Goal: Check status: Check status

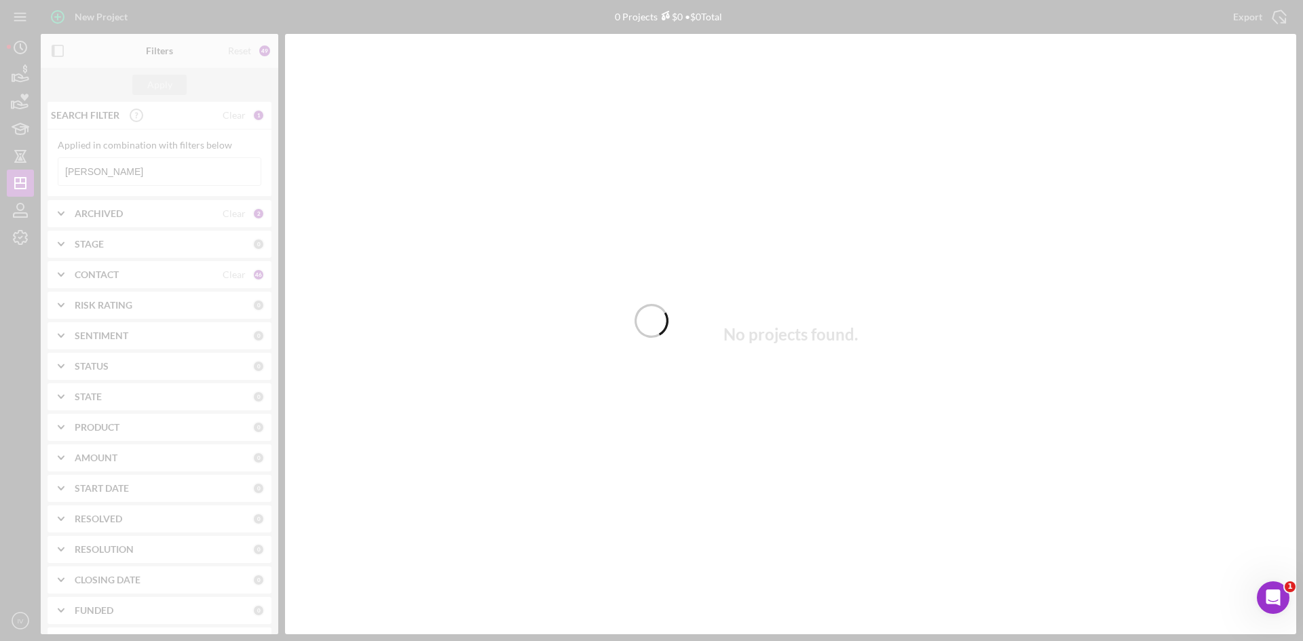
click at [121, 170] on div at bounding box center [651, 320] width 1303 height 641
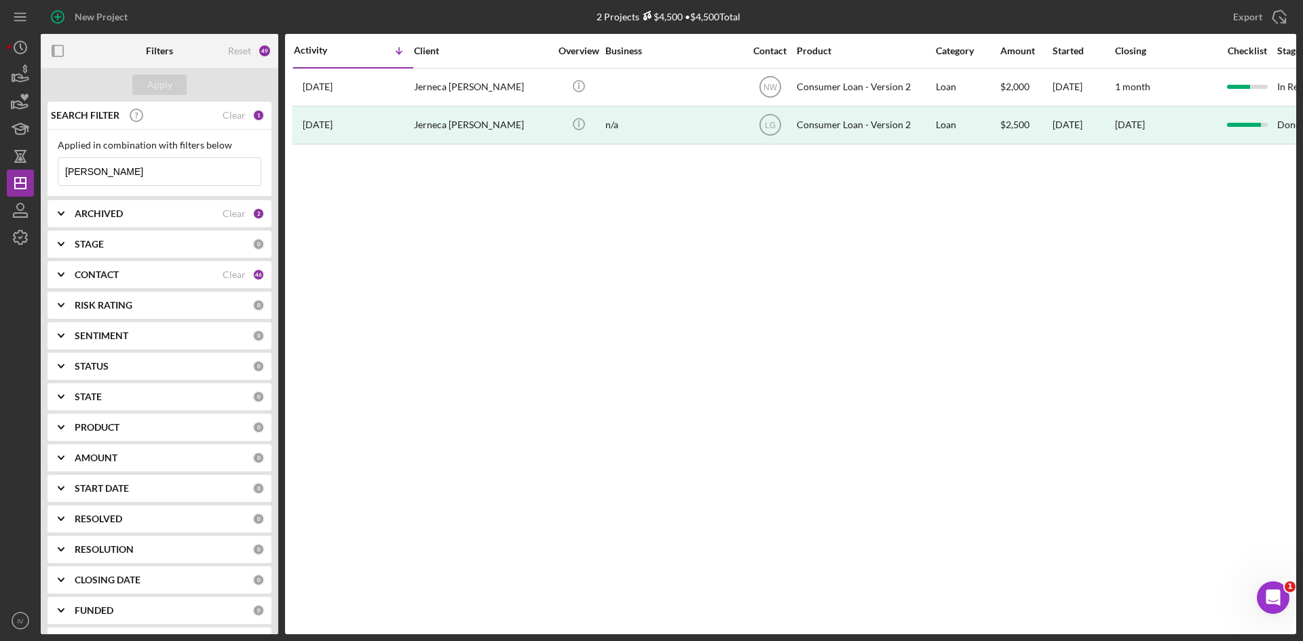
drag, startPoint x: 117, startPoint y: 173, endPoint x: 52, endPoint y: 171, distance: 64.5
click at [52, 171] on div "Applied in combination with filters below [PERSON_NAME] Icon/Menu Close" at bounding box center [160, 163] width 224 height 67
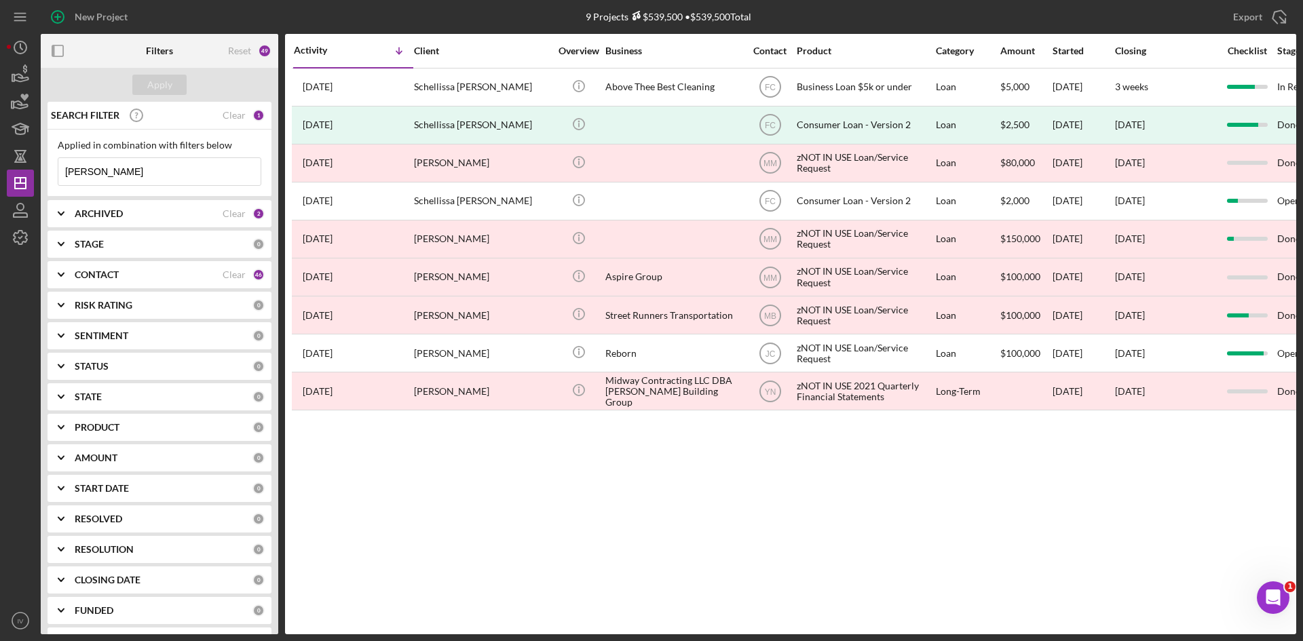
type input "[PERSON_NAME]"
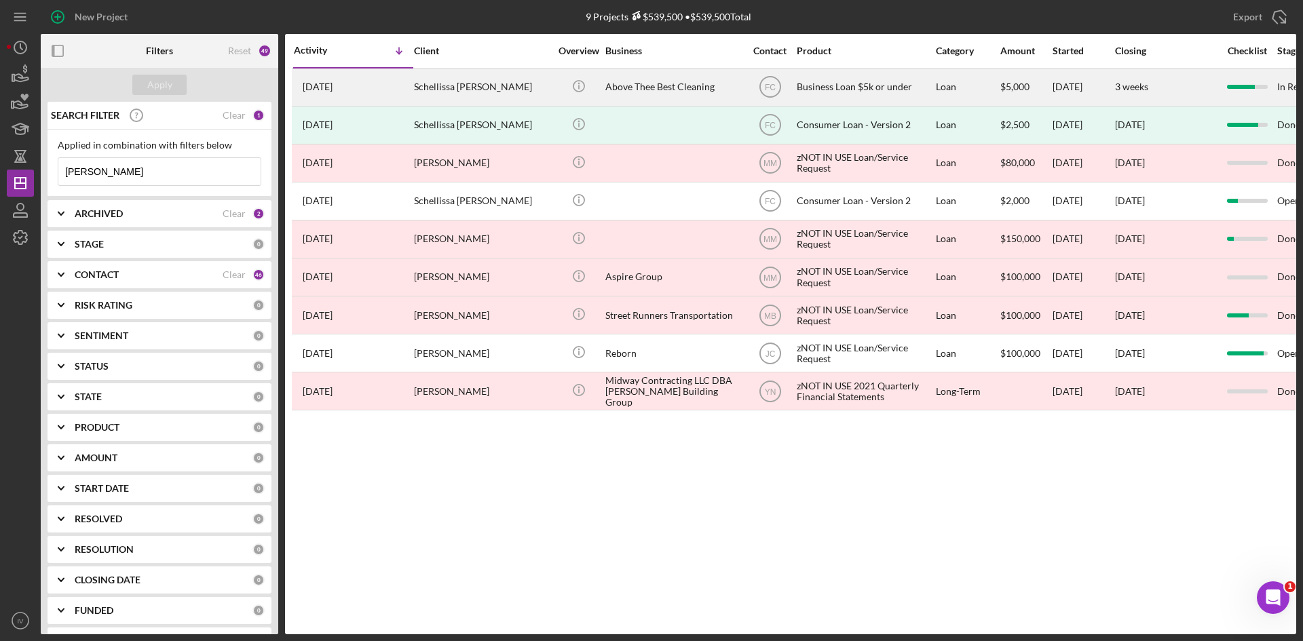
click at [491, 88] on div "Schellissa [PERSON_NAME]" at bounding box center [482, 87] width 136 height 36
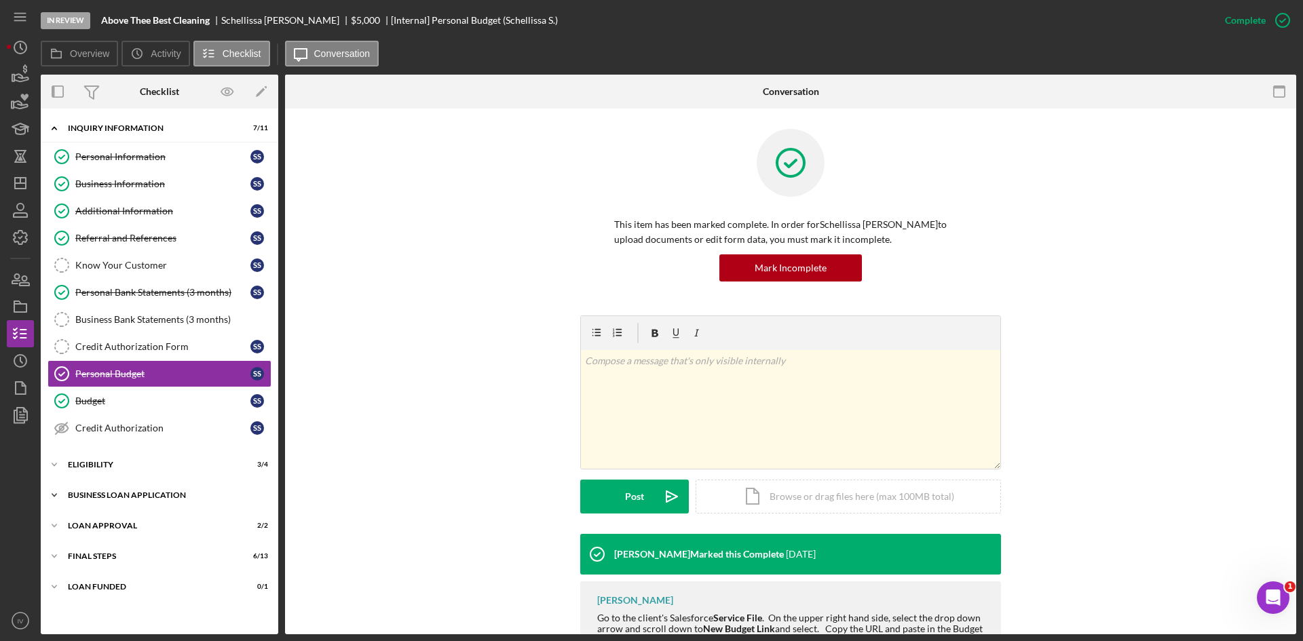
click at [107, 495] on div "BUSINESS LOAN APPLICATION" at bounding box center [164, 495] width 193 height 8
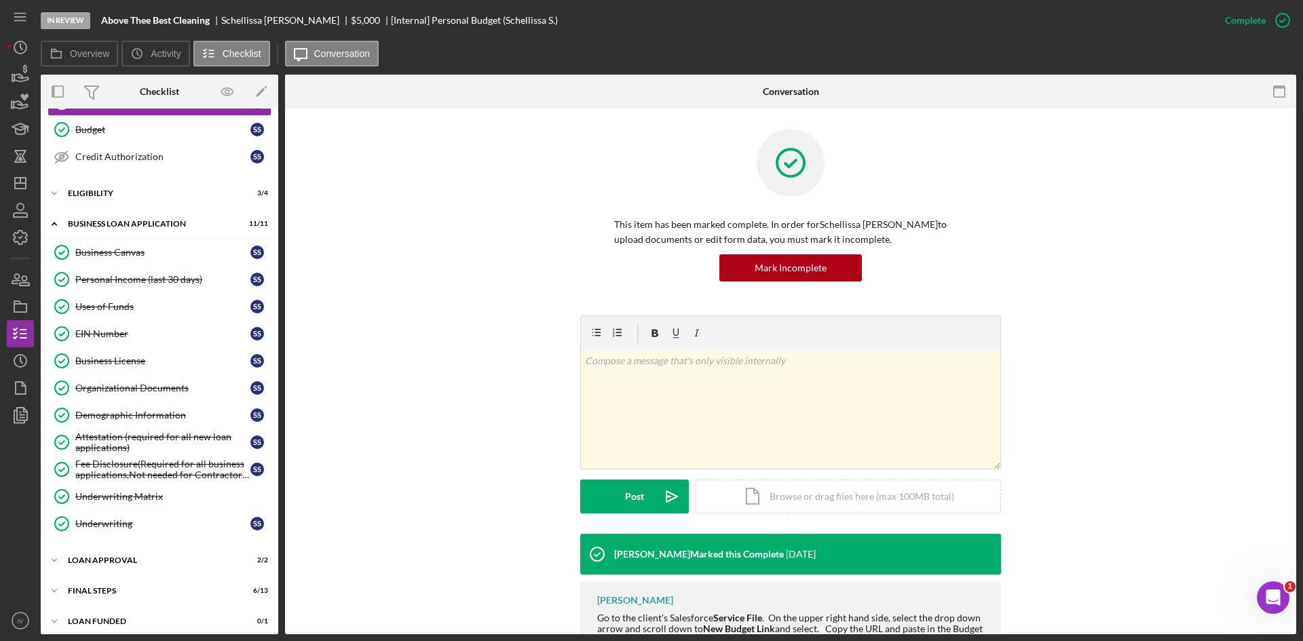
scroll to position [280, 0]
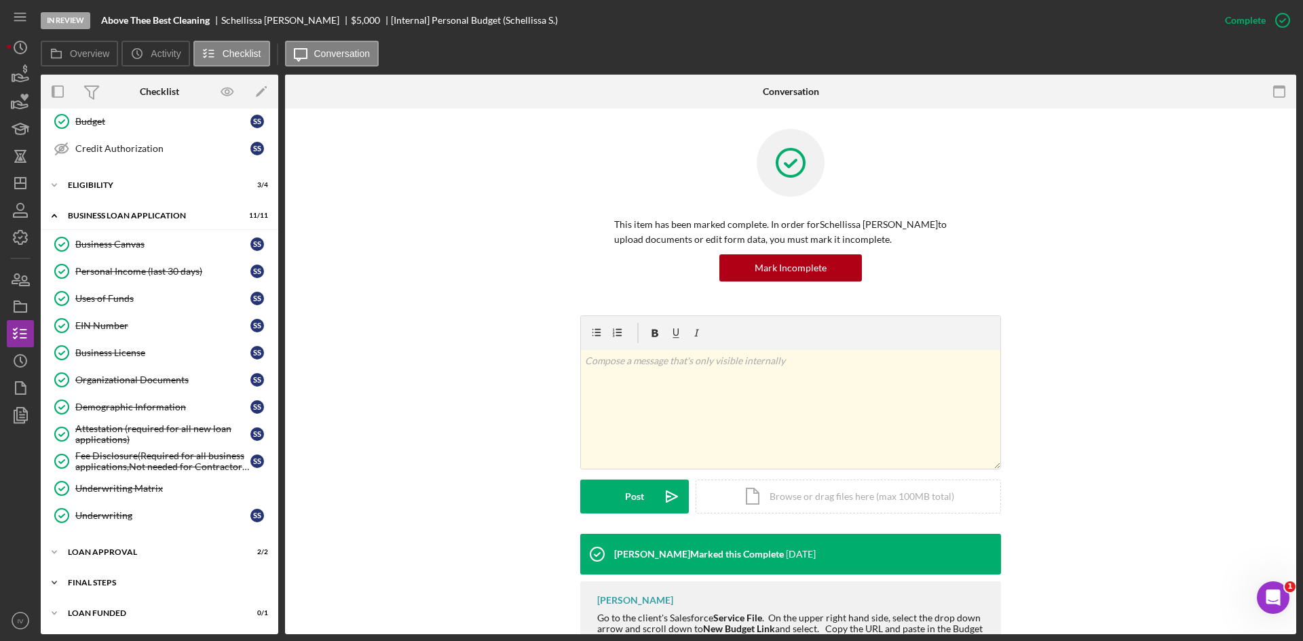
click at [88, 578] on div "Icon/Expander Final Steps 6 / 13" at bounding box center [160, 582] width 238 height 27
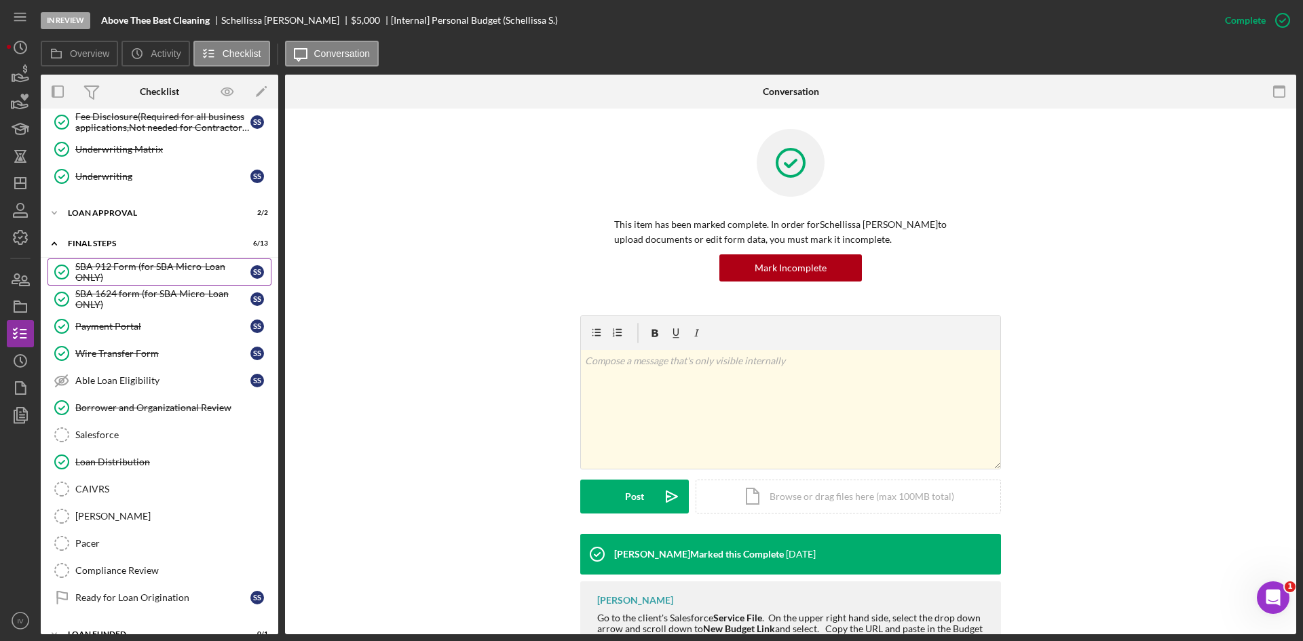
click at [174, 269] on div "SBA 912 Form (for SBA Micro-Loan ONLY)" at bounding box center [162, 272] width 175 height 22
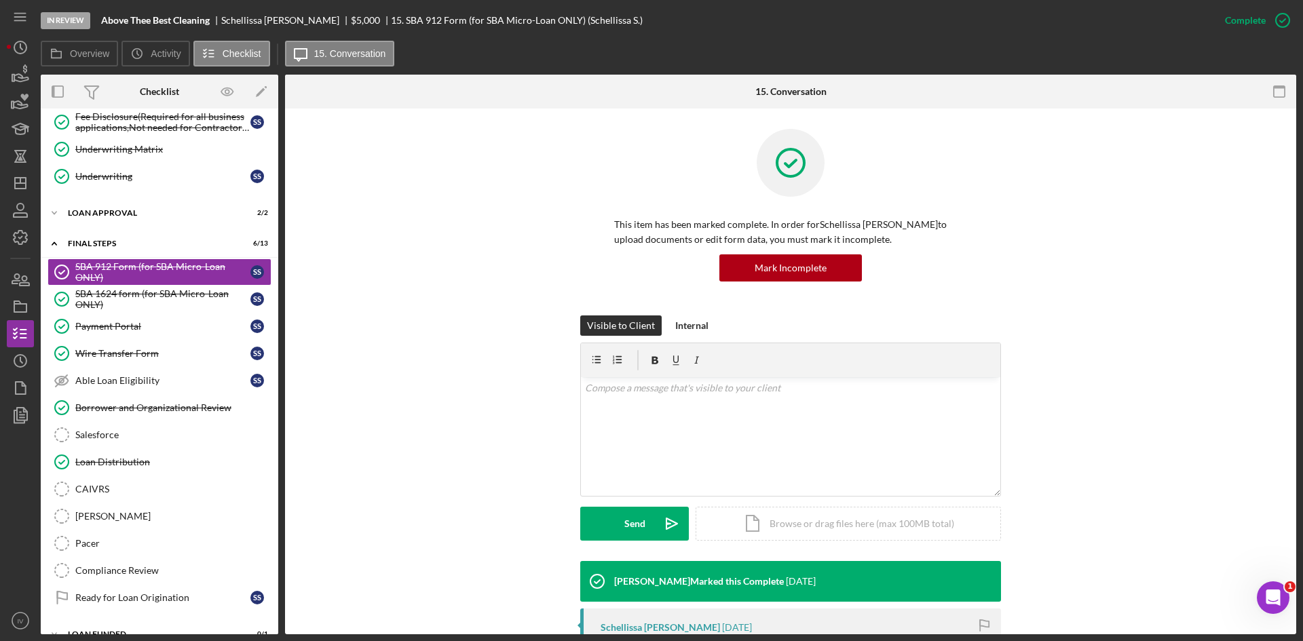
scroll to position [204, 0]
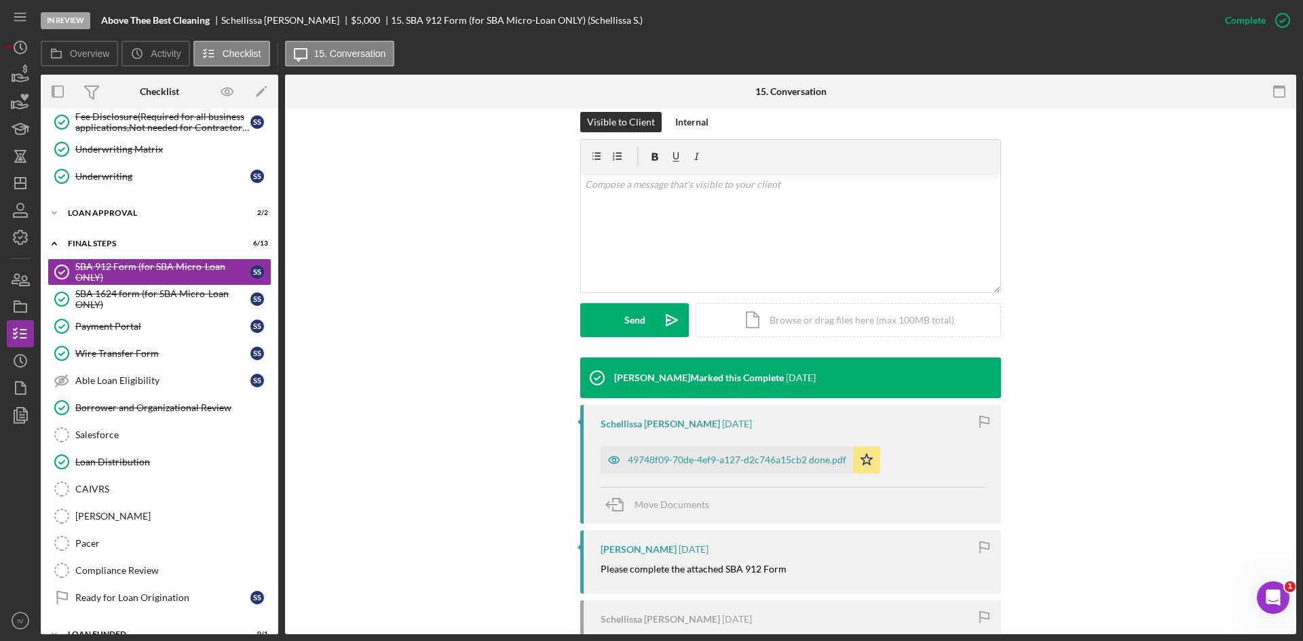
click at [761, 445] on div "49748f09-70de-4ef9-a127-d2c746a15cb2 done.pdf Icon/Star" at bounding box center [744, 457] width 286 height 34
click at [763, 455] on div "49748f09-70de-4ef9-a127-d2c746a15cb2 done.pdf" at bounding box center [737, 460] width 219 height 11
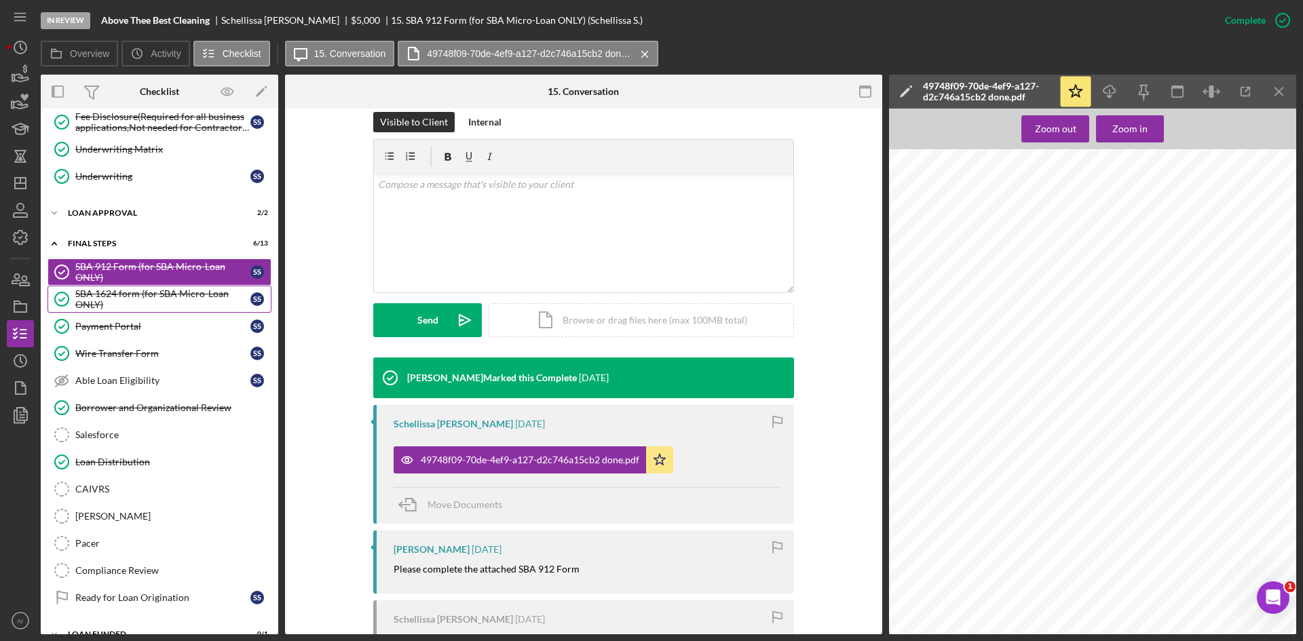
click at [186, 297] on div "SBA 1624 form (for SBA Micro-Loan ONLY)" at bounding box center [162, 299] width 175 height 22
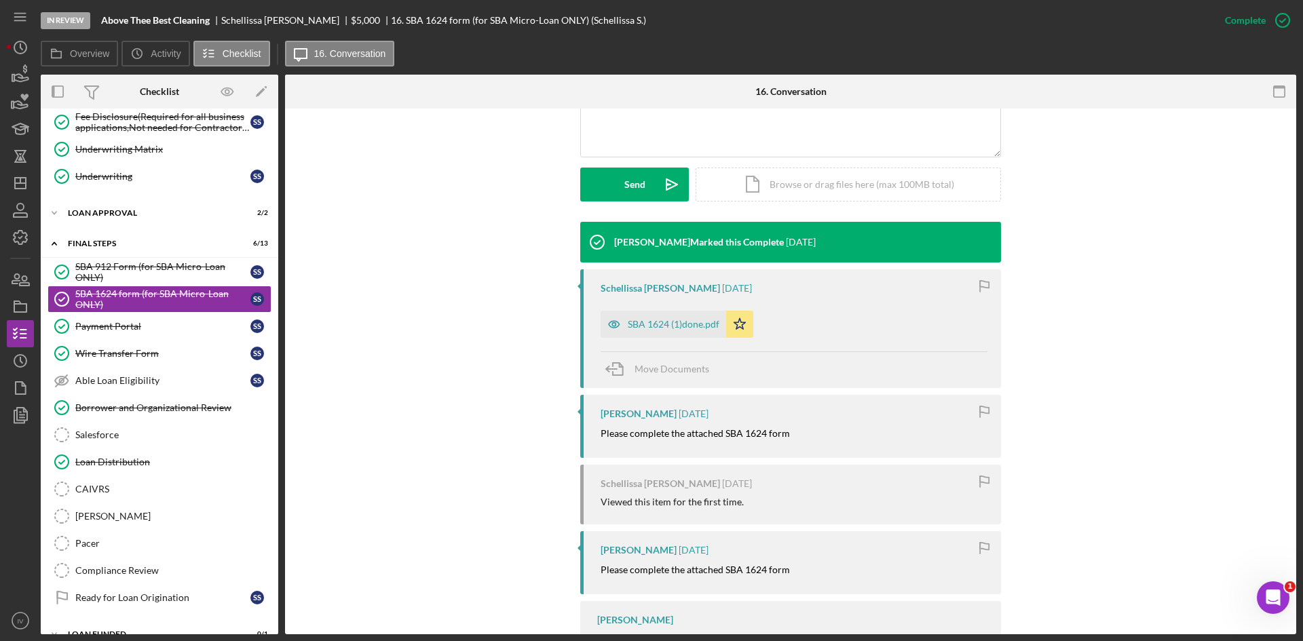
scroll to position [407, 0]
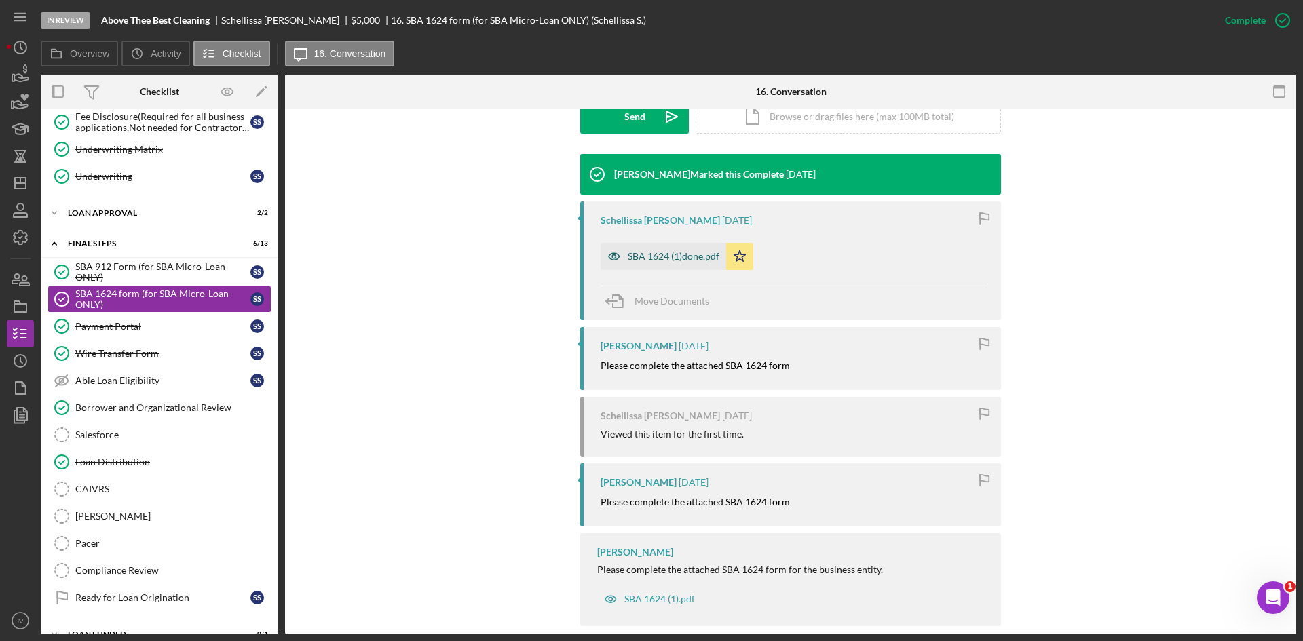
click at [664, 261] on div "SBA 1624 (1)done.pdf" at bounding box center [674, 256] width 92 height 11
